Goal: Information Seeking & Learning: Learn about a topic

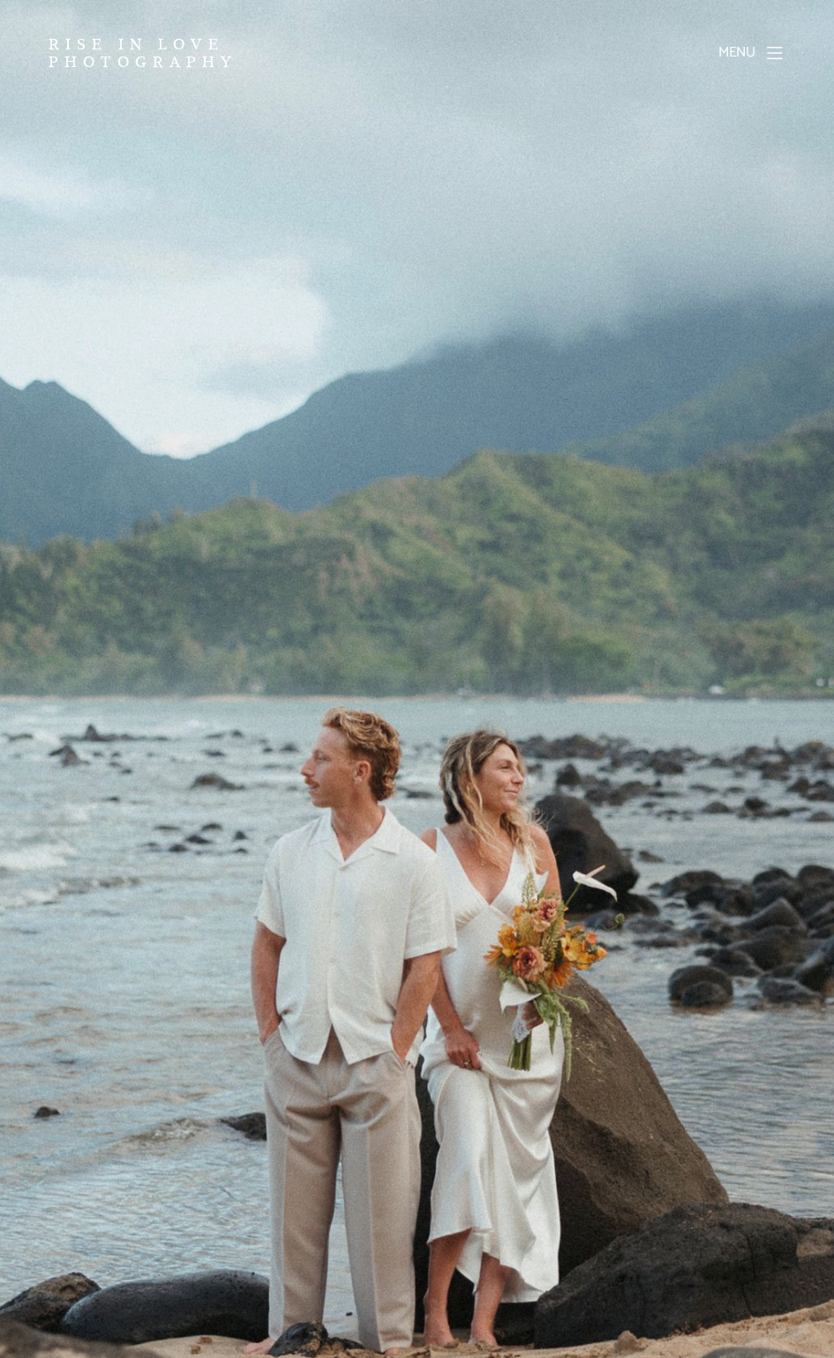
click at [747, 51] on span "Menu" at bounding box center [737, 53] width 54 height 14
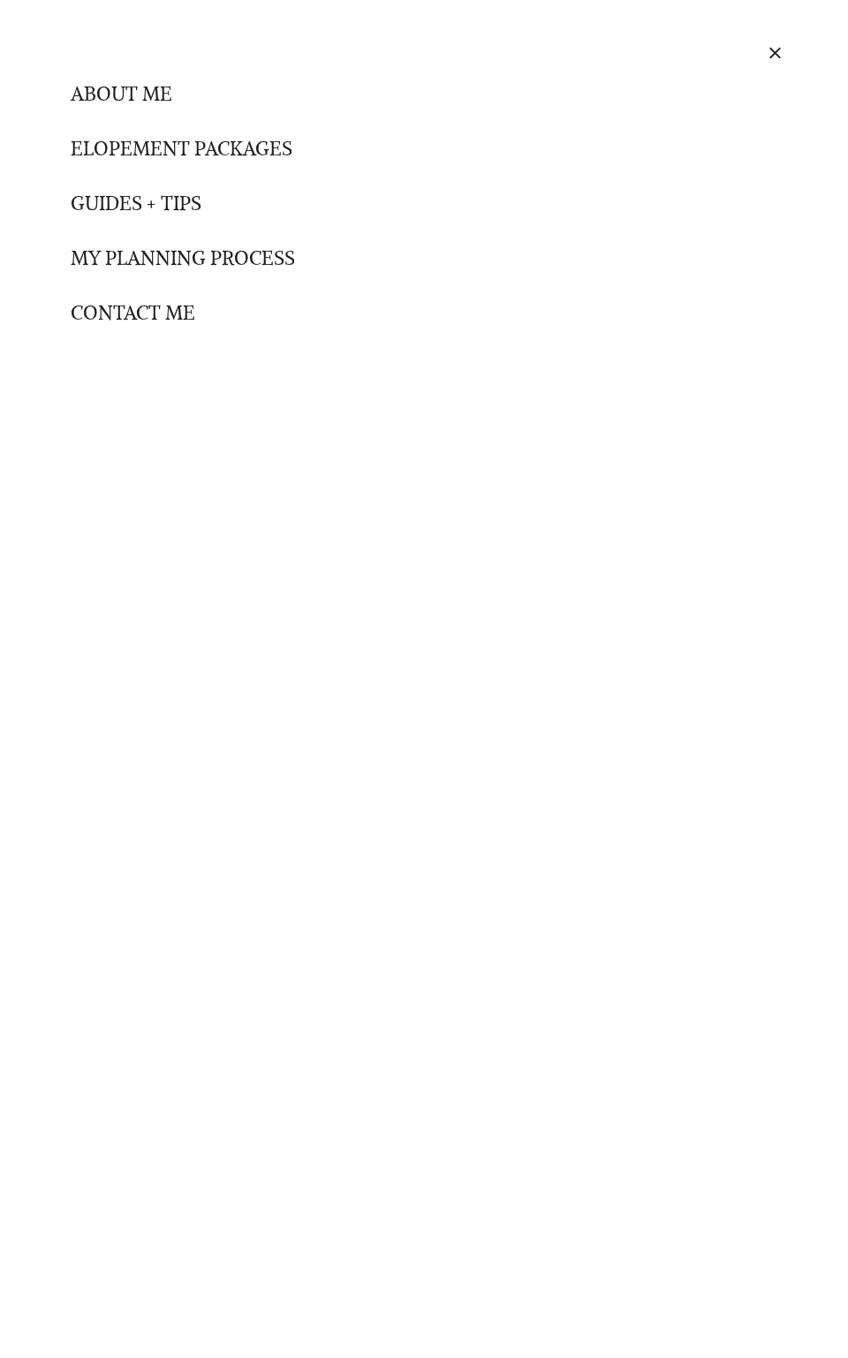
click at [169, 152] on link "Elopement packages" at bounding box center [182, 148] width 222 height 46
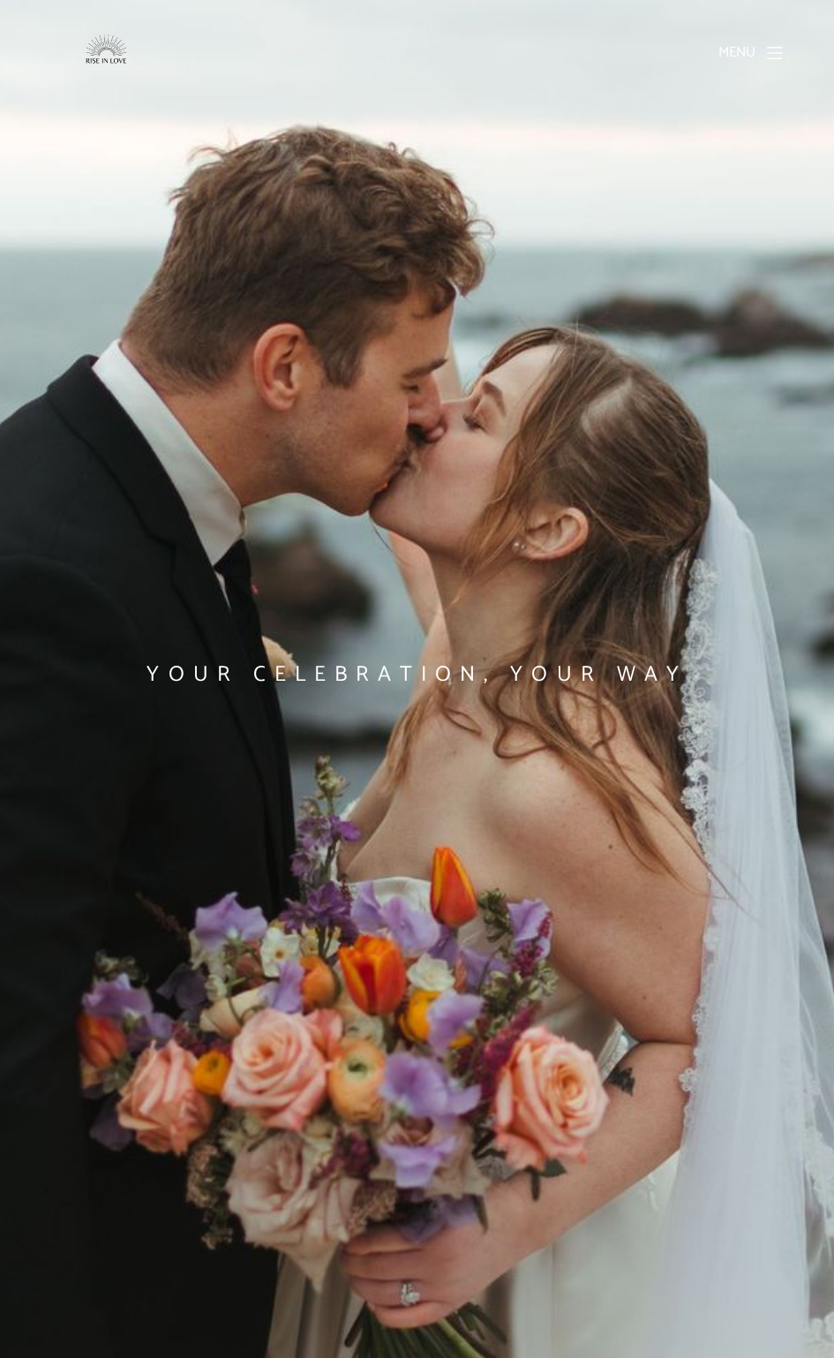
click at [738, 59] on span "Menu" at bounding box center [737, 53] width 54 height 14
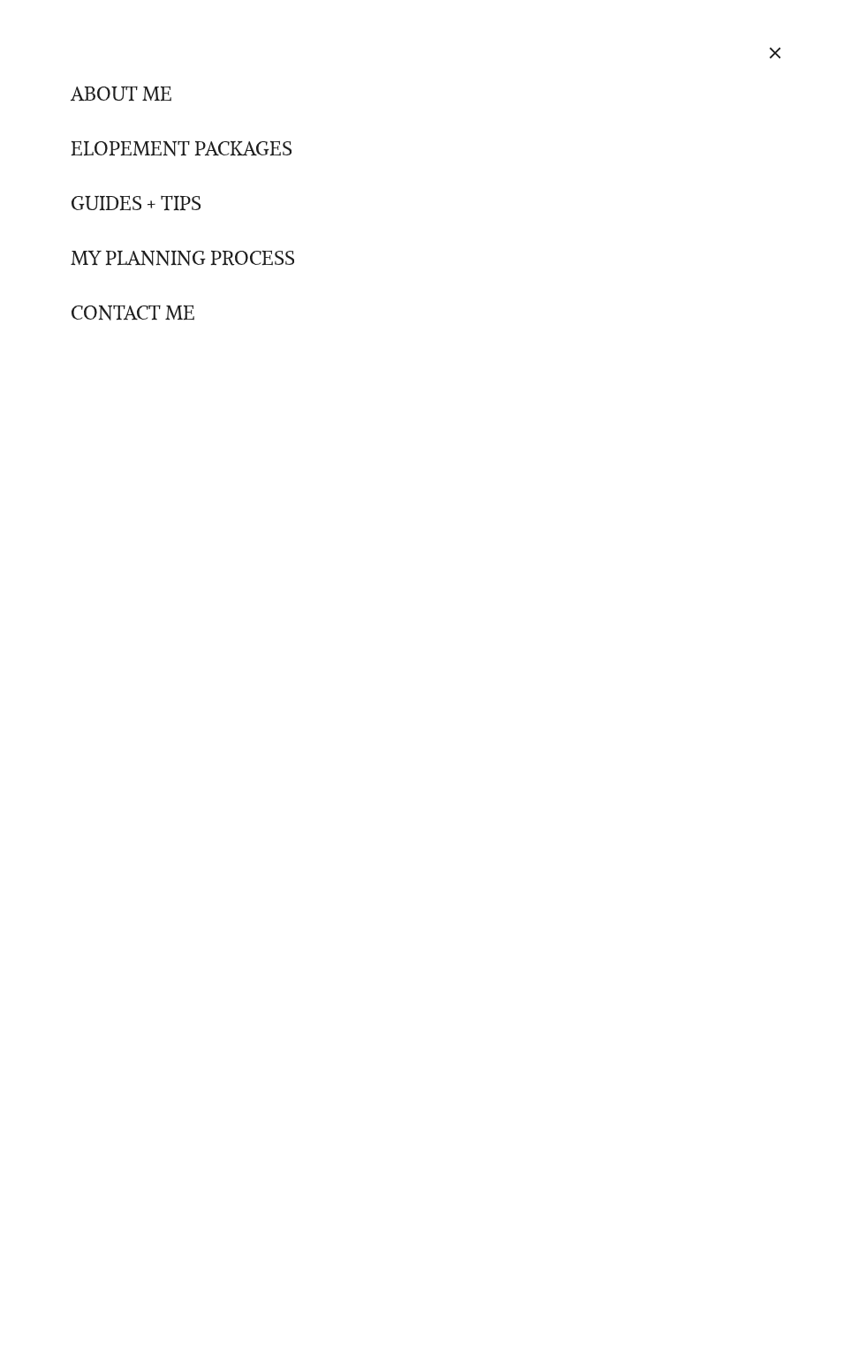
click at [140, 209] on link "Guides + tips" at bounding box center [136, 203] width 131 height 46
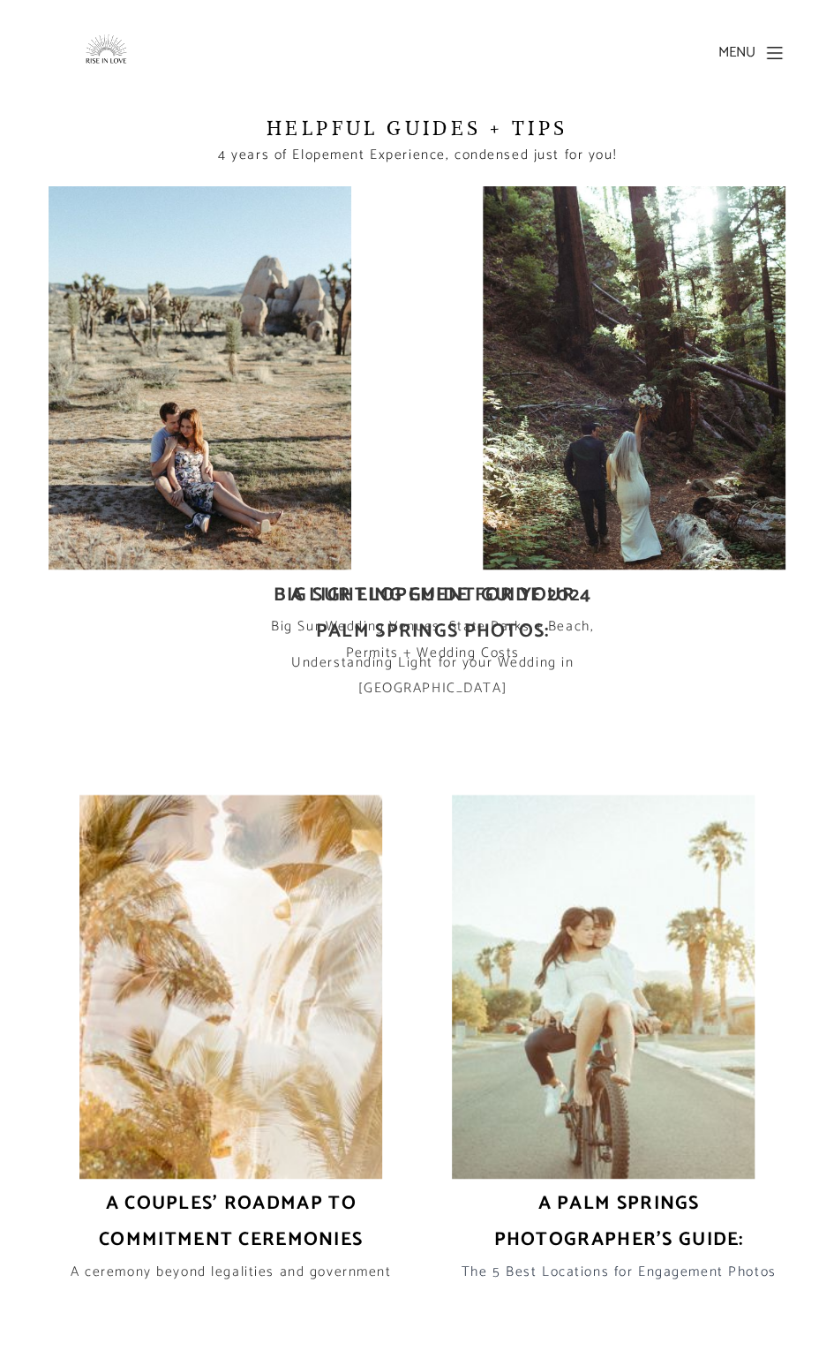
click at [733, 57] on span "Menu" at bounding box center [737, 53] width 54 height 14
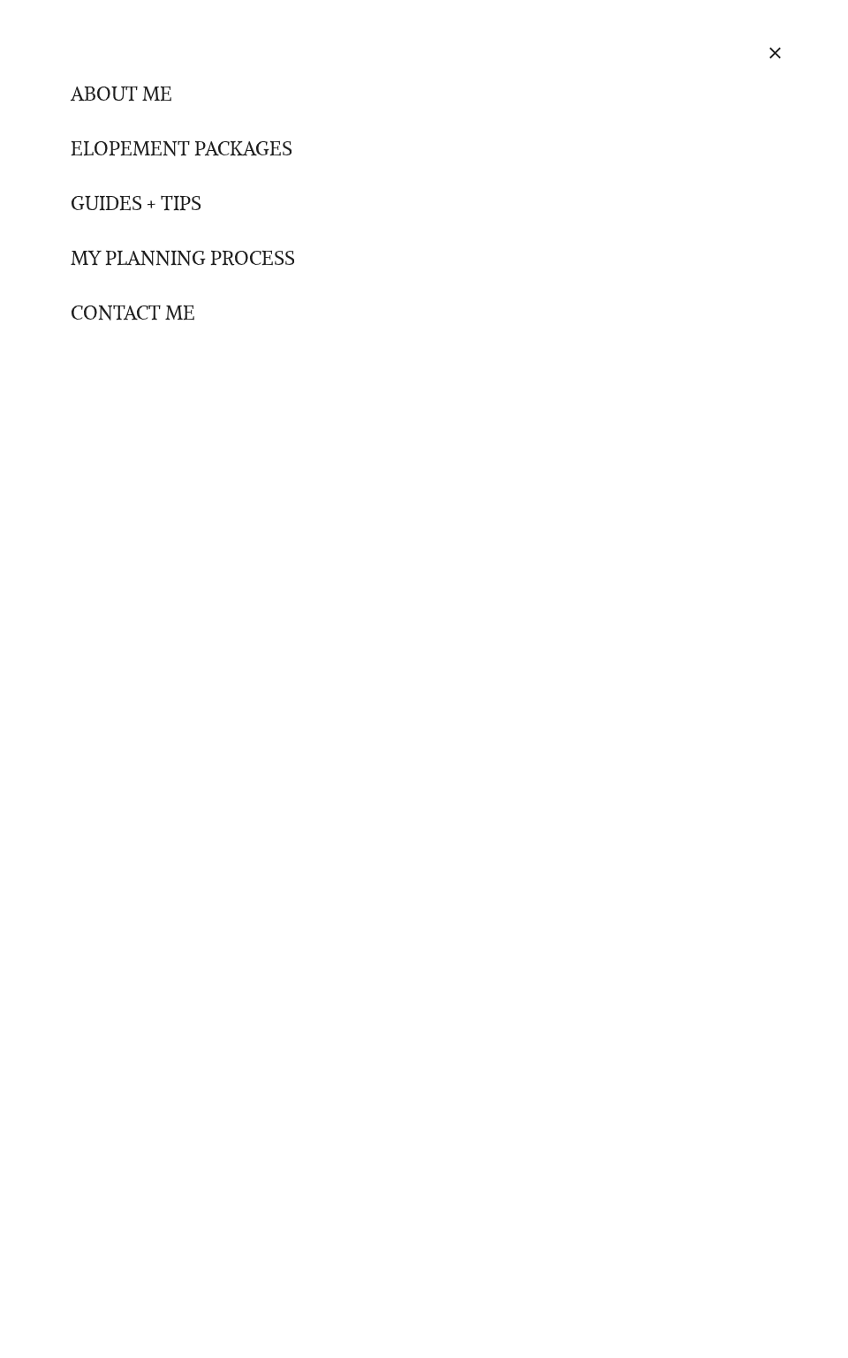
click at [200, 146] on link "Elopement packages" at bounding box center [182, 148] width 222 height 46
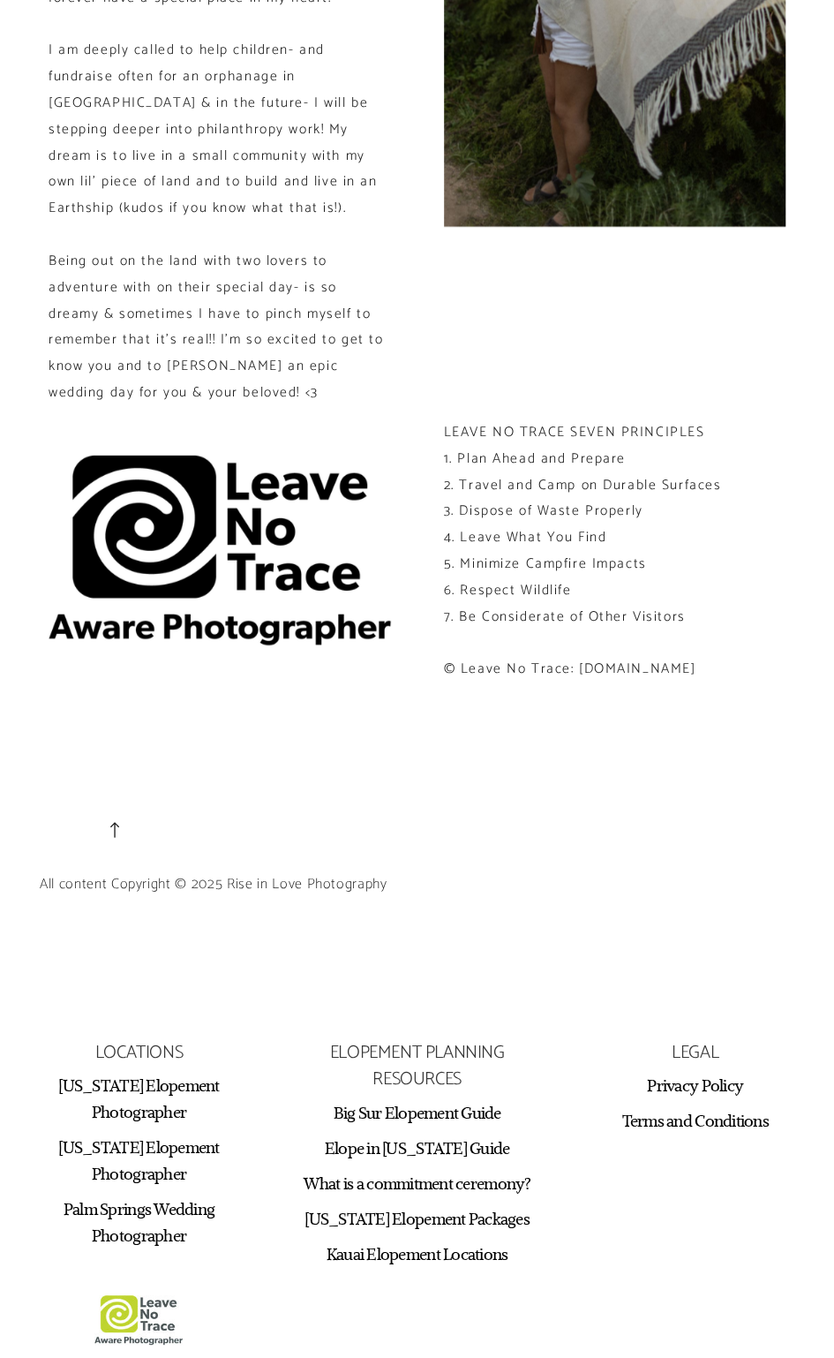
scroll to position [14927, 0]
